Goal: Task Accomplishment & Management: Use online tool/utility

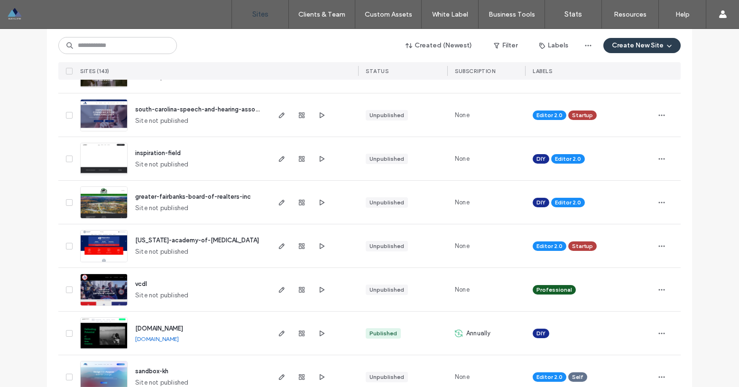
scroll to position [257, 0]
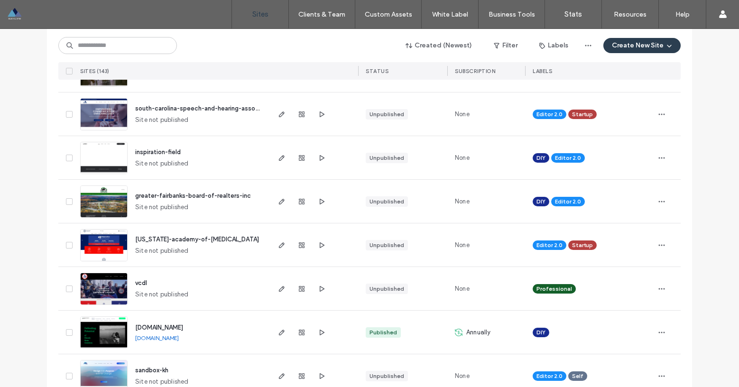
click at [167, 236] on span "texas-academy-of-audiology" at bounding box center [197, 239] width 124 height 7
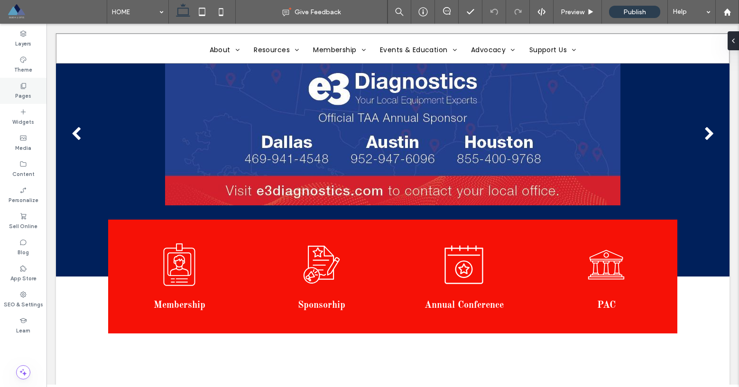
click at [24, 90] on label "Pages" at bounding box center [23, 95] width 16 height 10
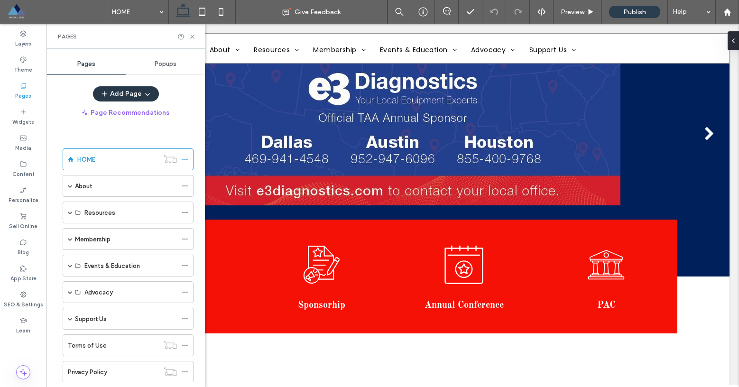
click at [135, 96] on button "Add Page" at bounding box center [126, 93] width 66 height 15
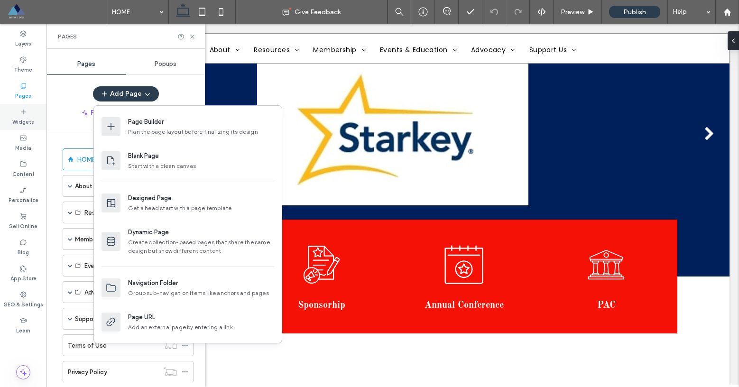
click at [46, 114] on div "Widgets" at bounding box center [23, 117] width 46 height 26
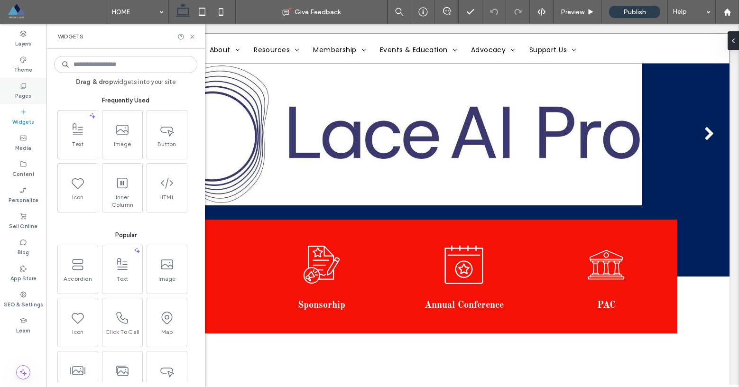
click at [29, 89] on div "Pages" at bounding box center [23, 91] width 46 height 26
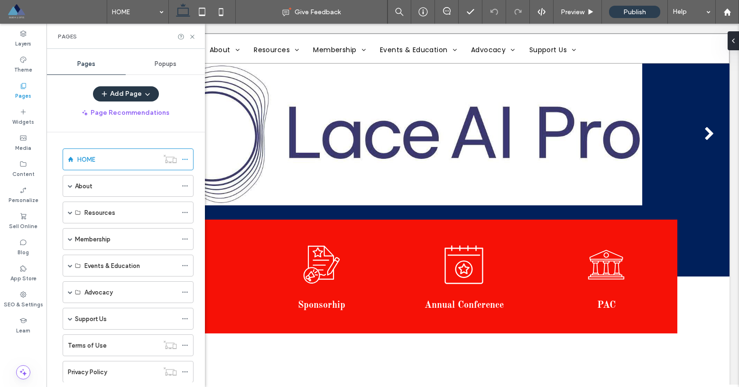
click at [134, 94] on button "Add Page" at bounding box center [126, 93] width 66 height 15
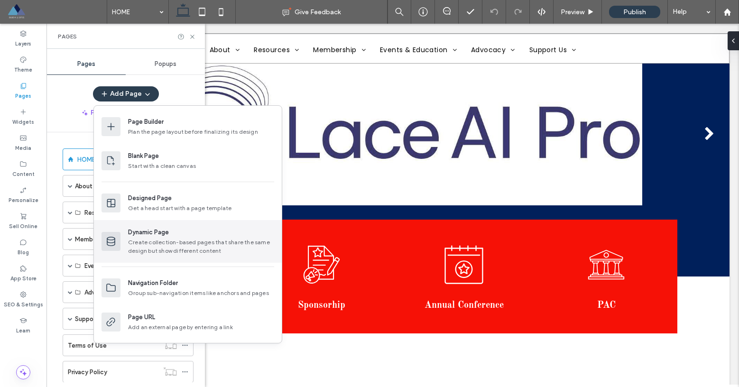
click at [159, 232] on div "Dynamic Page" at bounding box center [148, 232] width 41 height 9
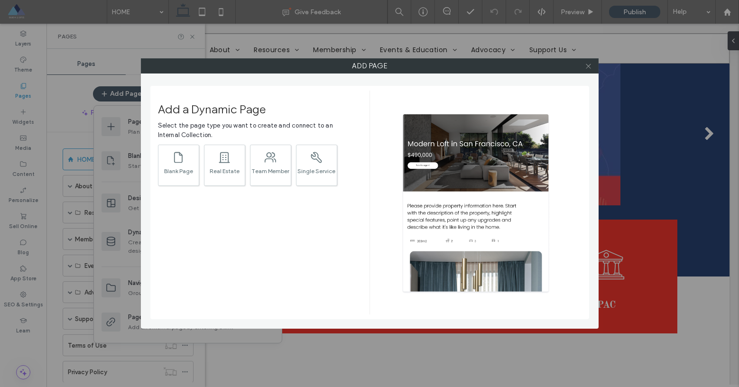
click at [587, 67] on use at bounding box center [588, 66] width 5 height 5
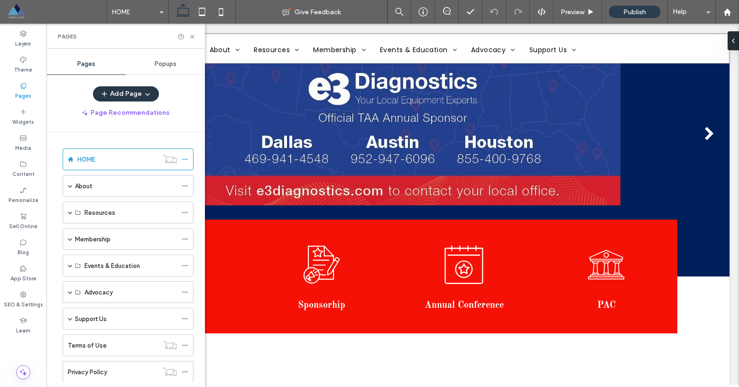
click at [125, 90] on button "Add Page" at bounding box center [126, 93] width 66 height 15
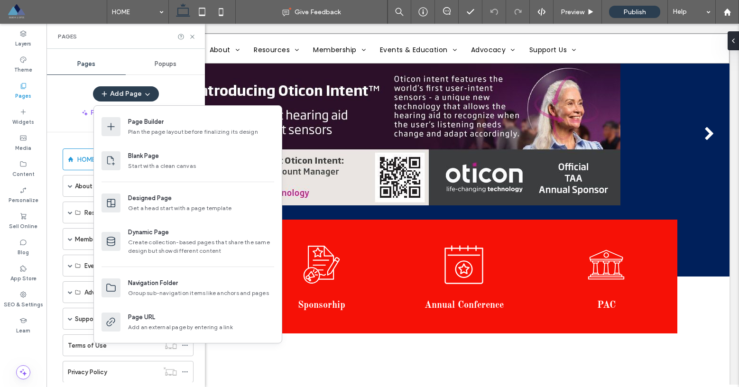
click at [178, 86] on div "Add Page" at bounding box center [125, 93] width 158 height 15
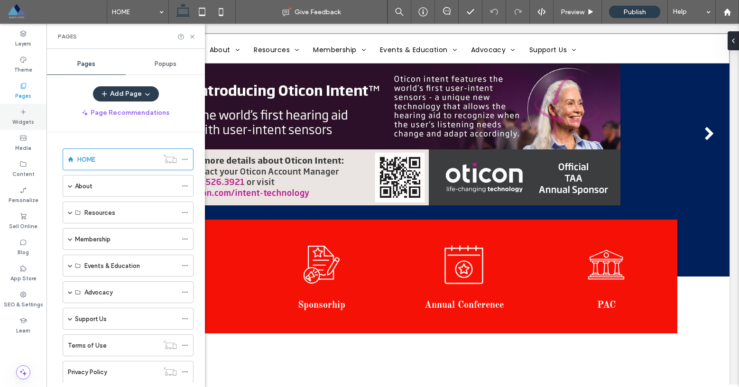
click at [29, 115] on div "Widgets" at bounding box center [23, 117] width 46 height 26
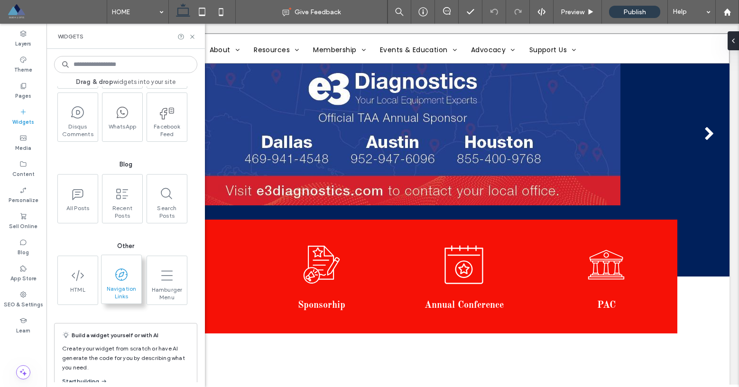
scroll to position [1610, 0]
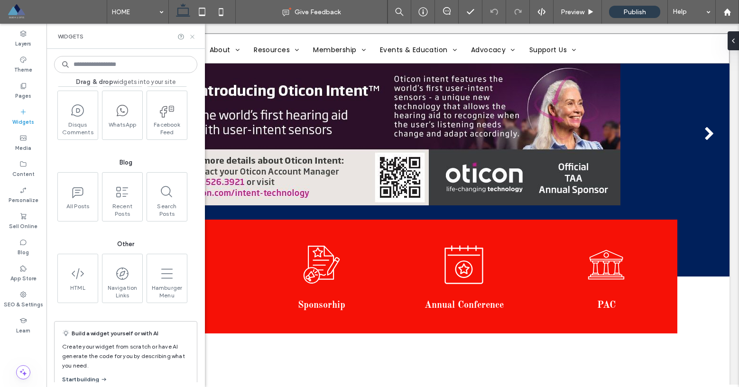
click at [191, 36] on icon at bounding box center [192, 36] width 7 height 7
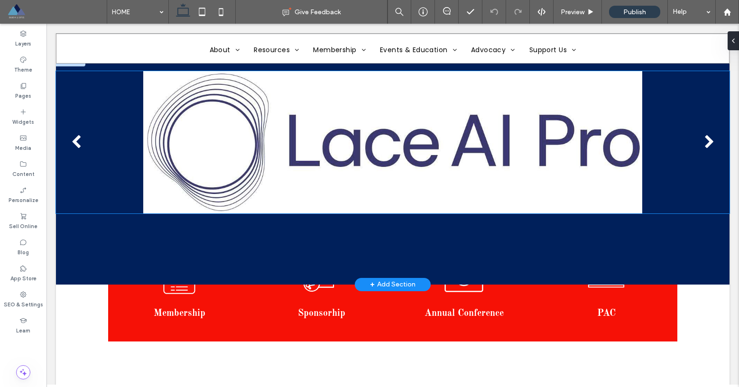
scroll to position [0, 0]
